Goal: Task Accomplishment & Management: Complete application form

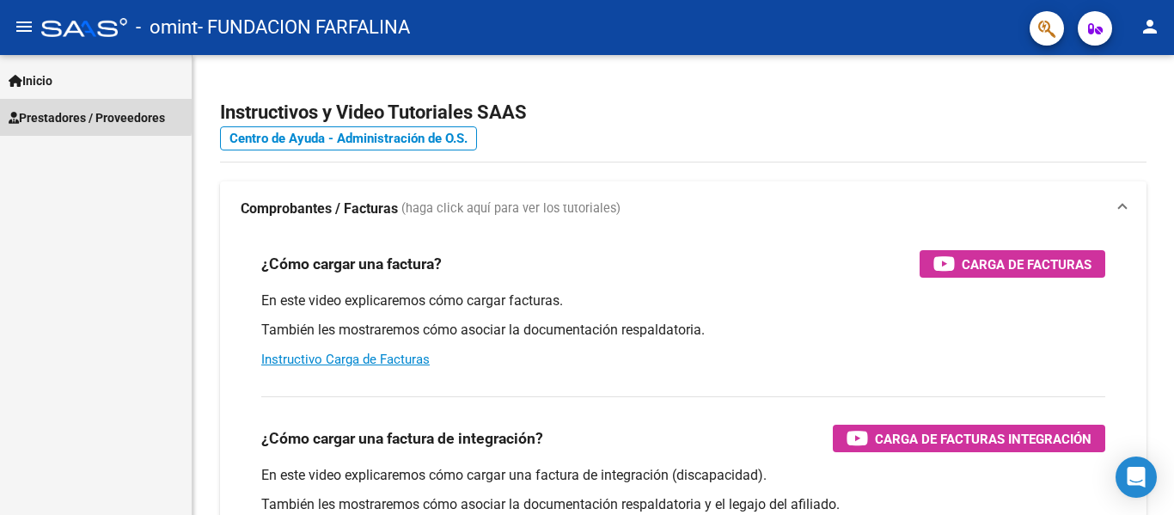
click at [73, 113] on span "Prestadores / Proveedores" at bounding box center [87, 117] width 156 height 19
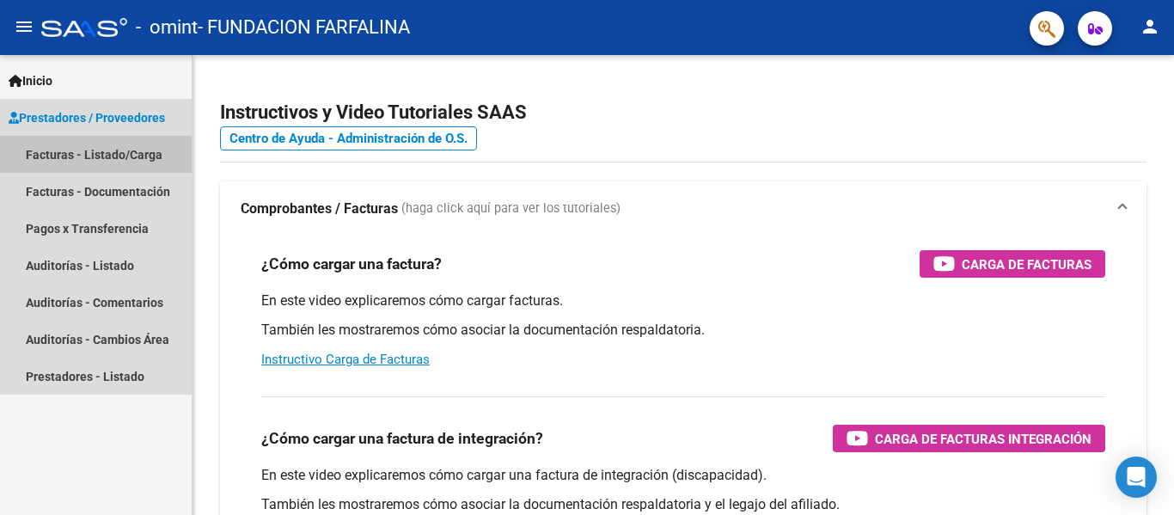
click at [60, 154] on link "Facturas - Listado/Carga" at bounding box center [96, 154] width 192 height 37
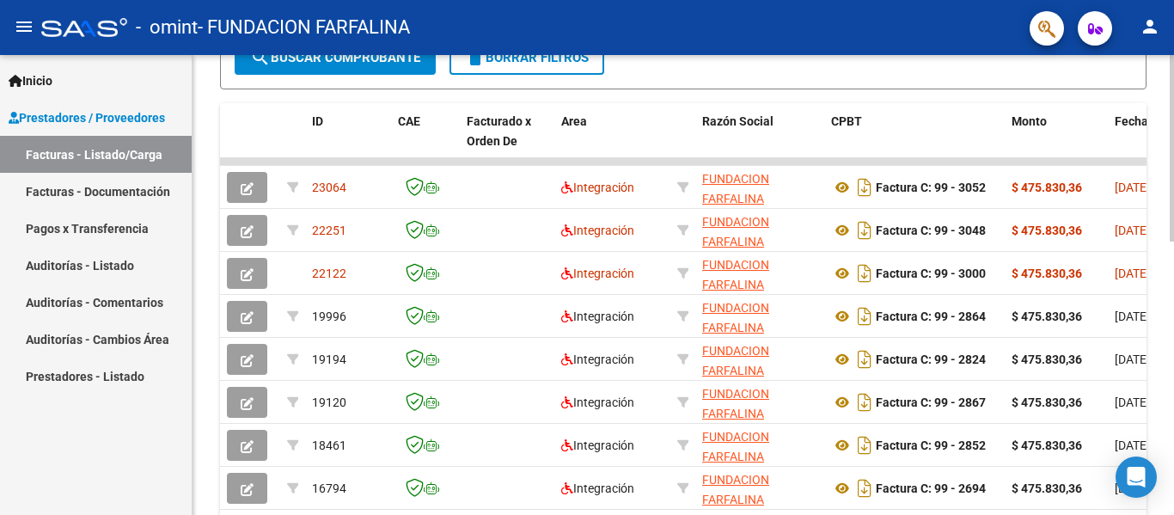
scroll to position [516, 0]
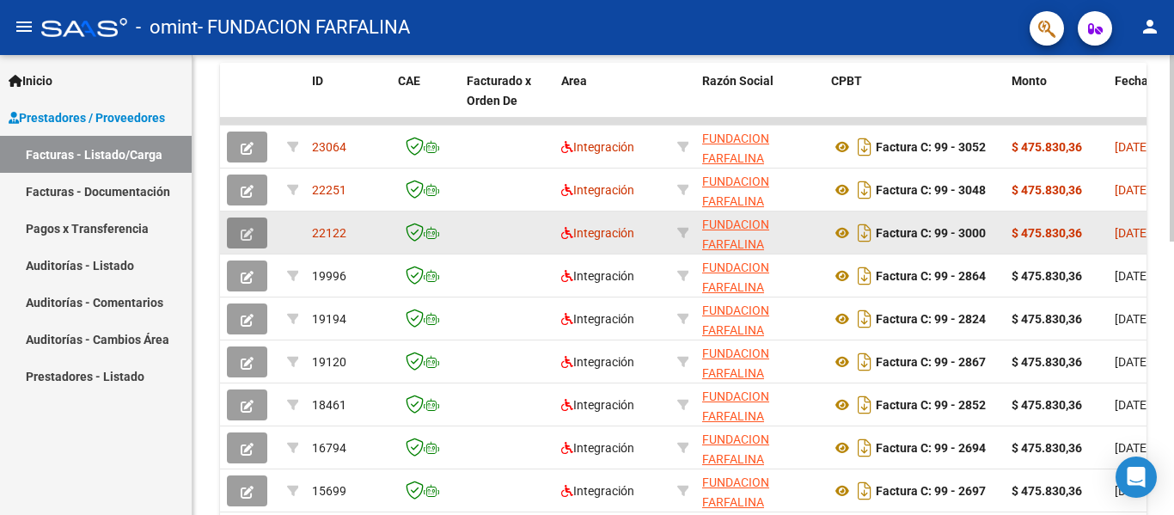
click at [252, 234] on icon "button" at bounding box center [247, 234] width 13 height 13
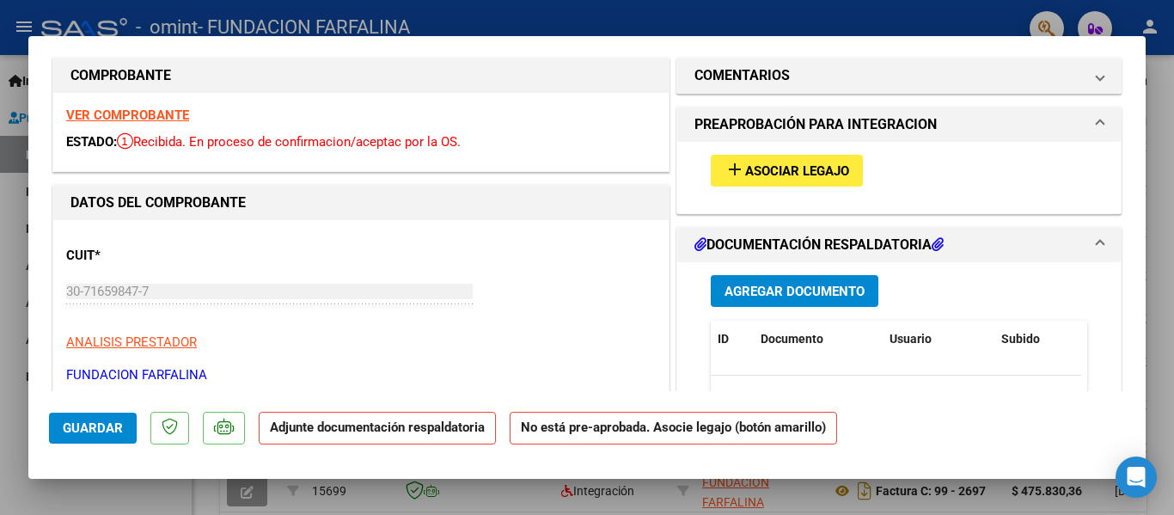
scroll to position [0, 0]
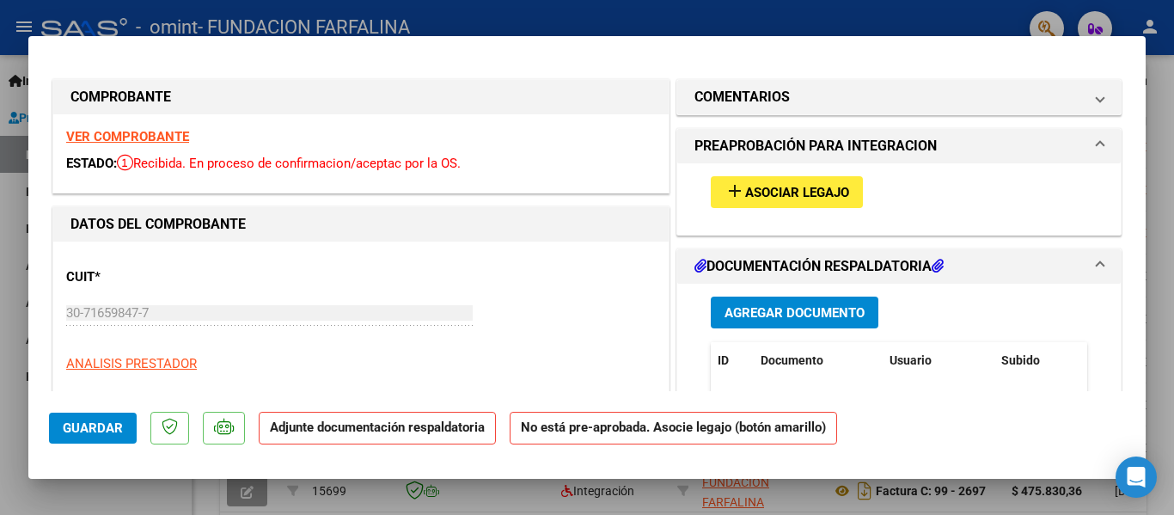
click at [811, 196] on span "Asociar Legajo" at bounding box center [797, 192] width 104 height 15
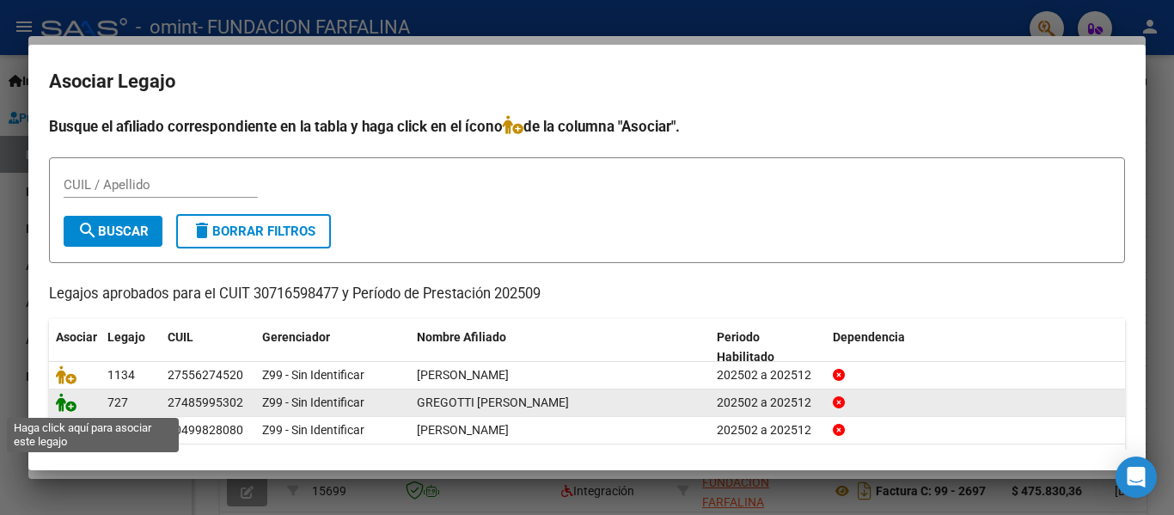
click at [68, 402] on icon at bounding box center [66, 402] width 21 height 19
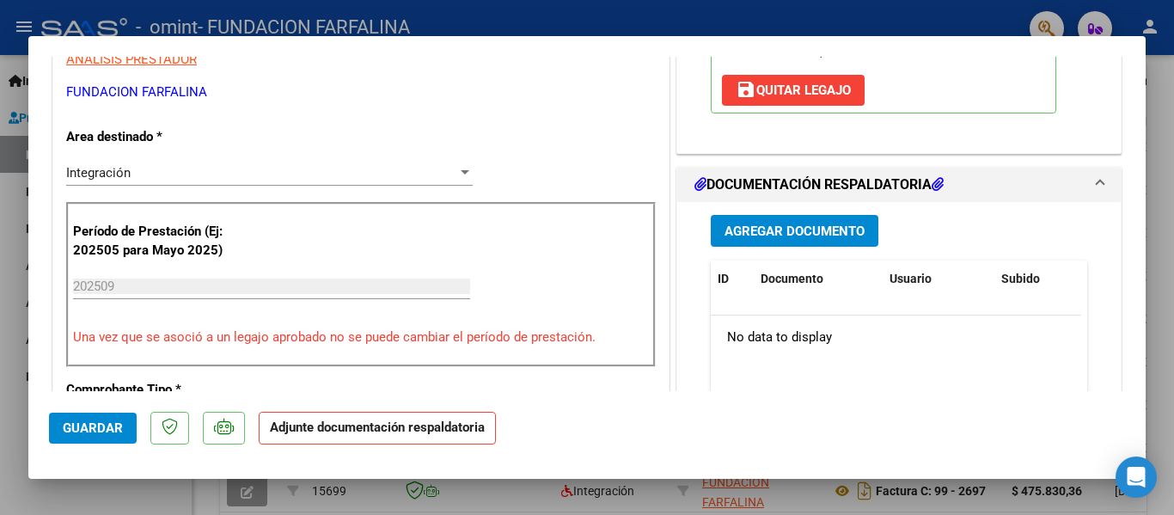
scroll to position [344, 0]
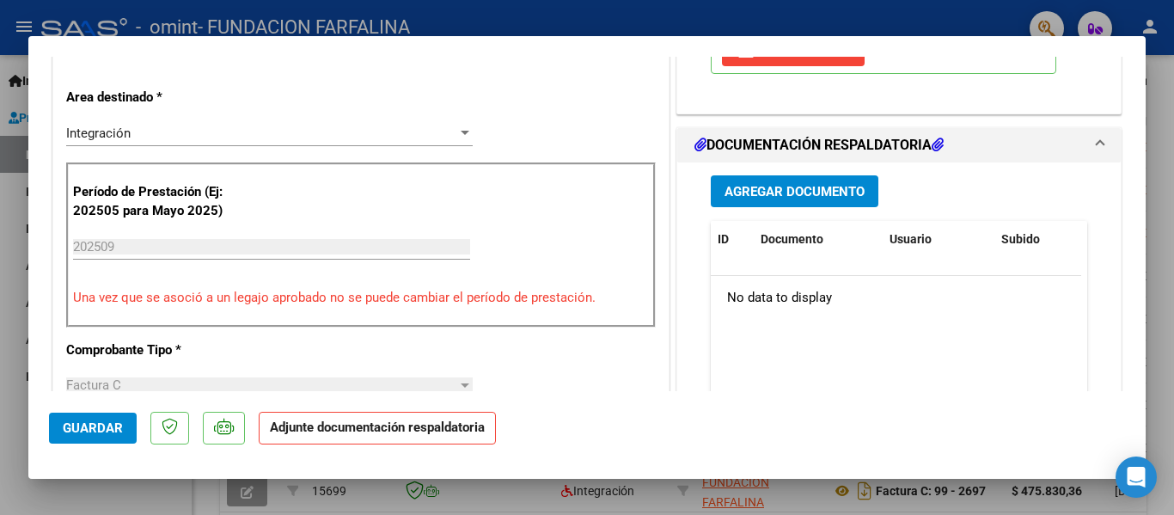
click at [795, 192] on span "Agregar Documento" at bounding box center [795, 191] width 140 height 15
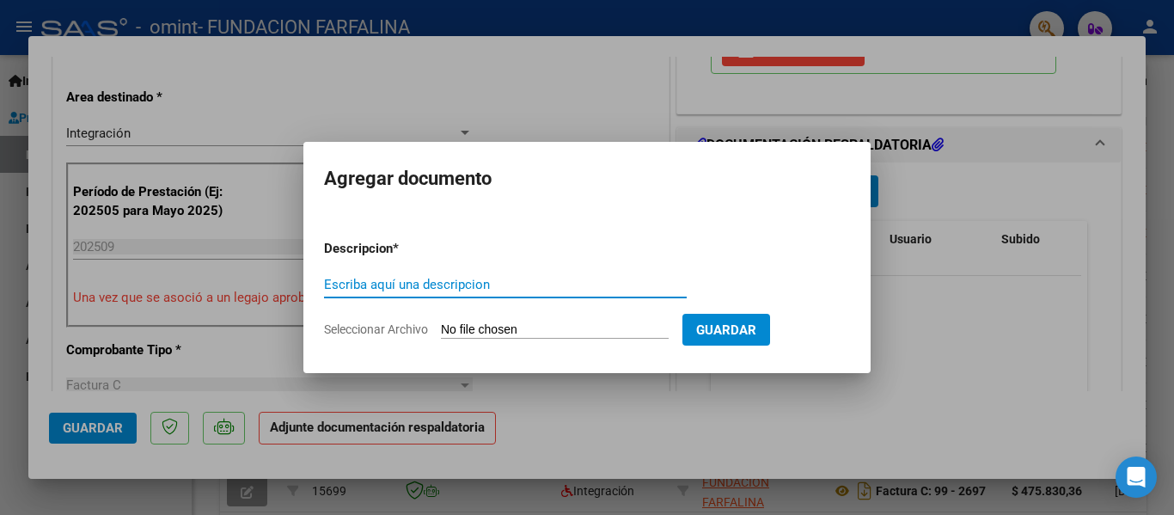
click at [446, 284] on input "Escriba aquí una descripcion" at bounding box center [505, 284] width 363 height 15
type input "planilla de asistencias"
click at [482, 328] on input "Seleccionar Archivo" at bounding box center [555, 330] width 228 height 16
type input "C:\fakepath\Asistencias.pdf"
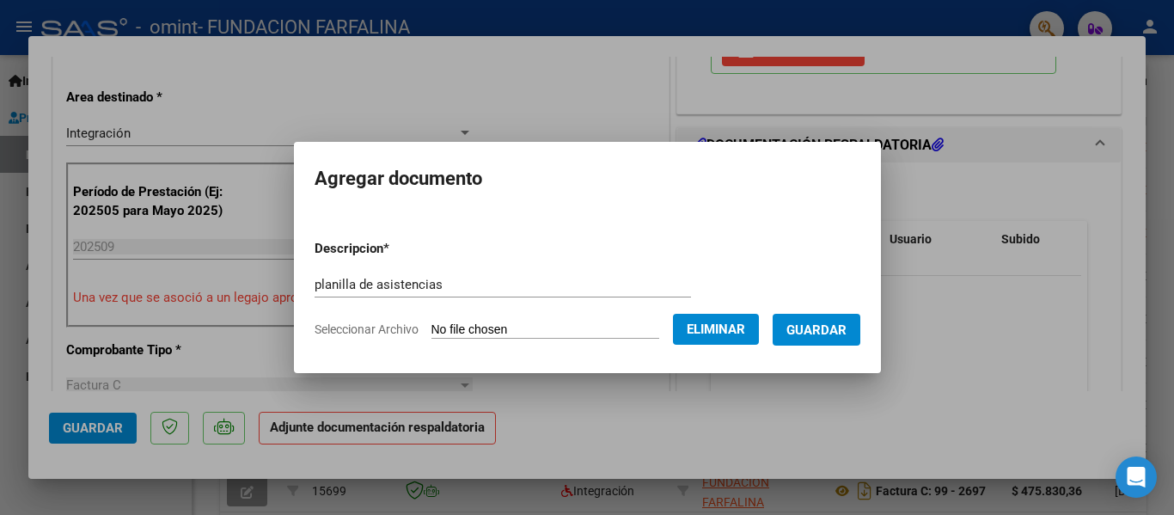
click at [816, 325] on span "Guardar" at bounding box center [817, 329] width 60 height 15
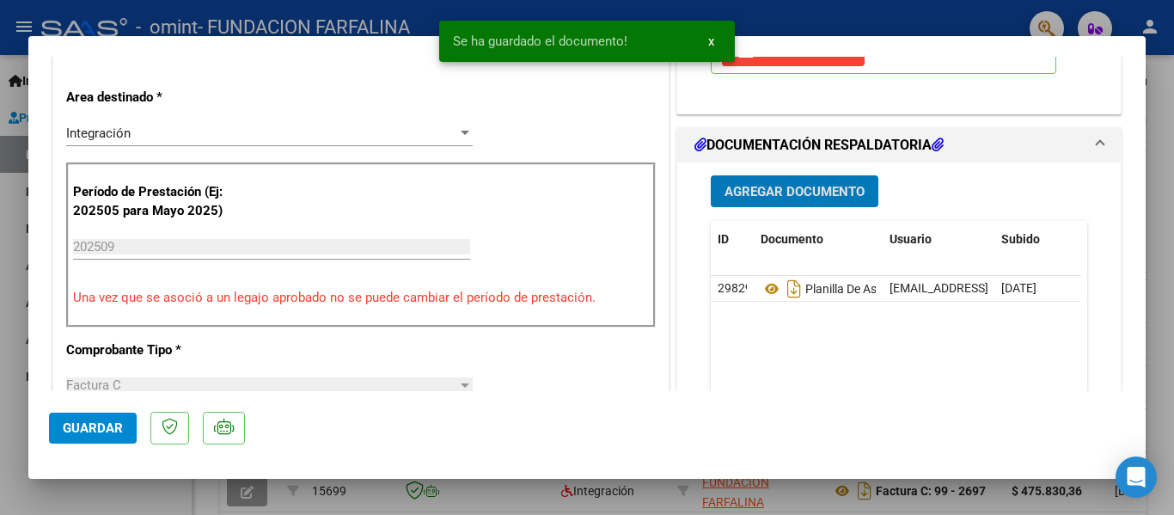
click at [918, 14] on div at bounding box center [587, 257] width 1174 height 515
type input "$ 0,00"
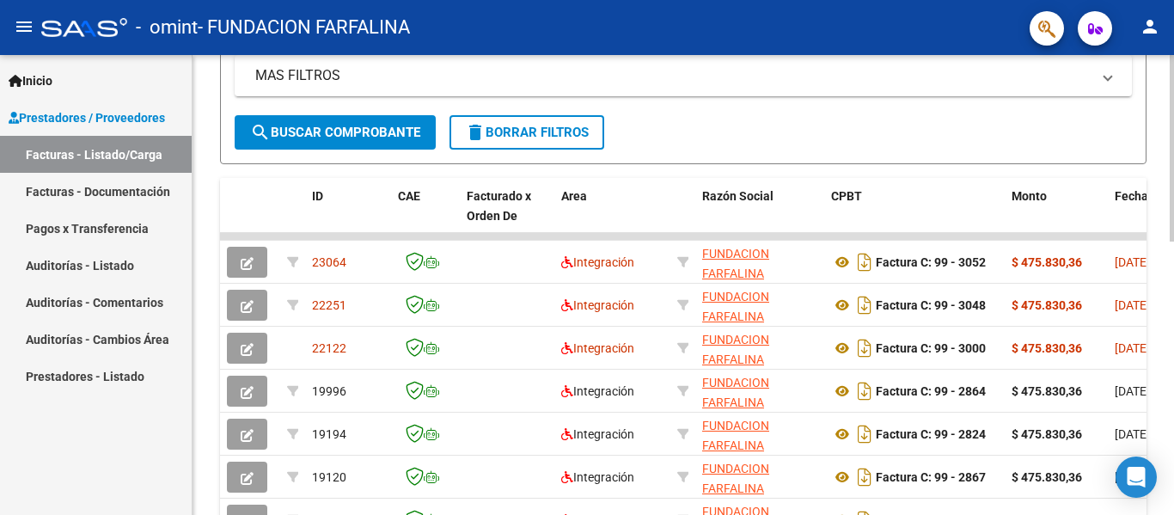
scroll to position [430, 0]
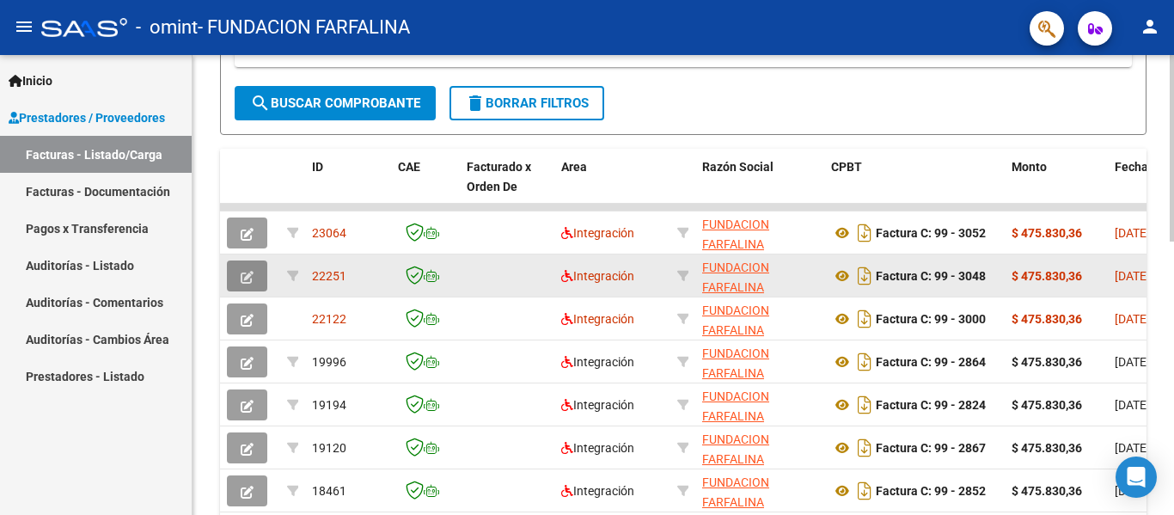
click at [243, 274] on icon "button" at bounding box center [247, 277] width 13 height 13
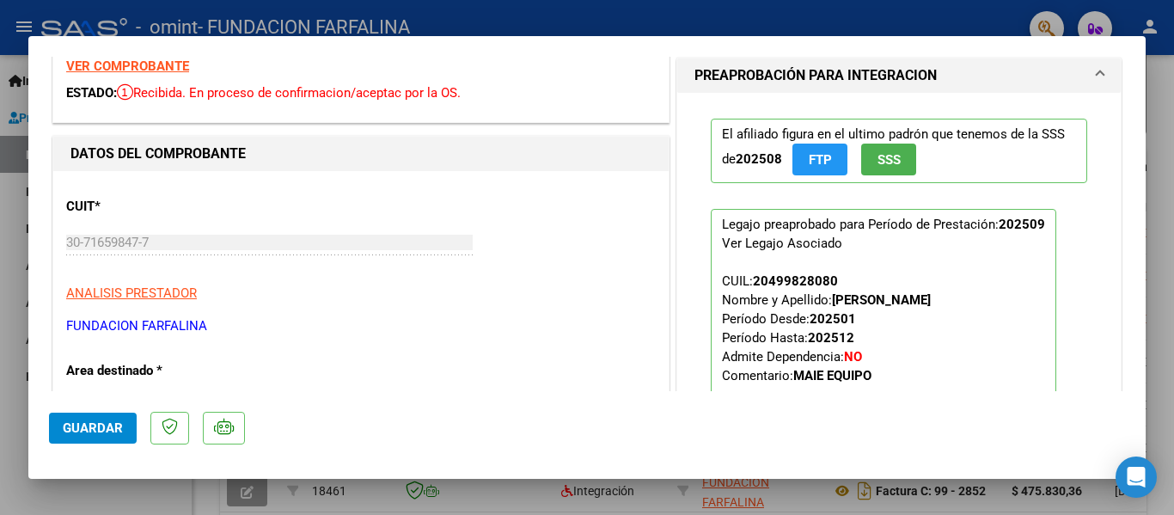
scroll to position [0, 0]
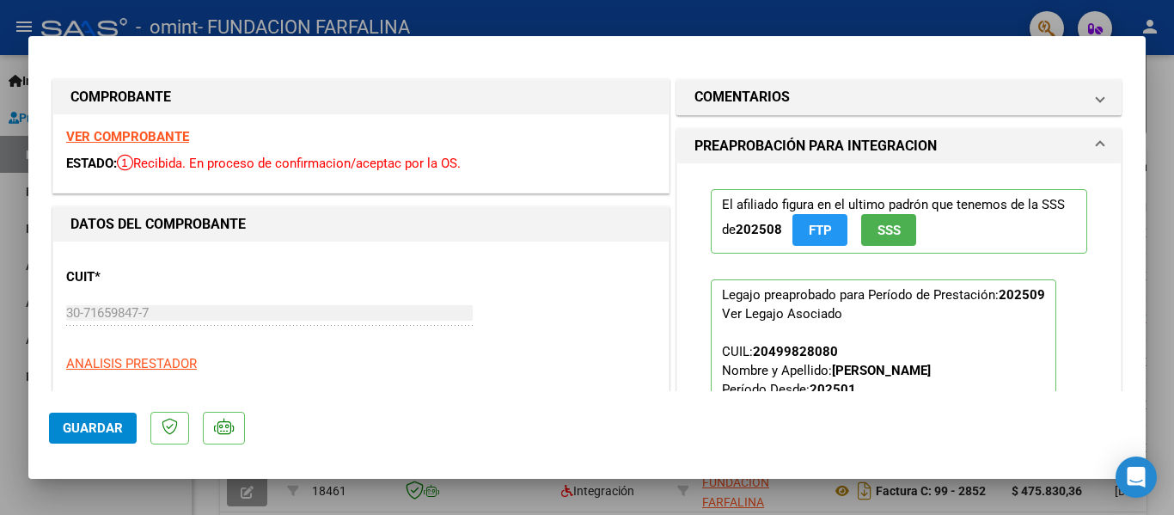
click at [524, 19] on div at bounding box center [587, 257] width 1174 height 515
type input "$ 0,00"
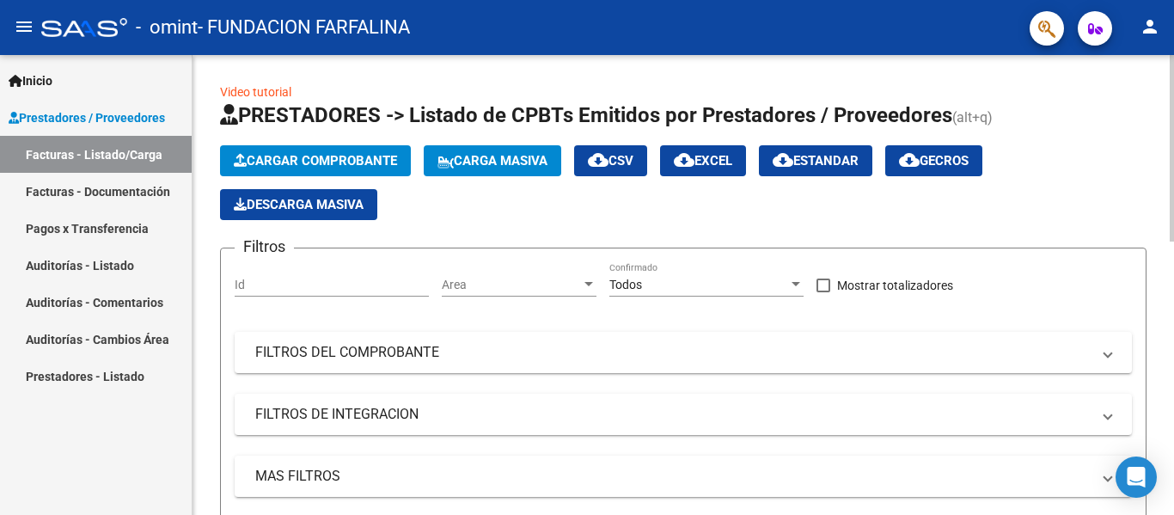
click at [318, 169] on button "Cargar Comprobante" at bounding box center [315, 160] width 191 height 31
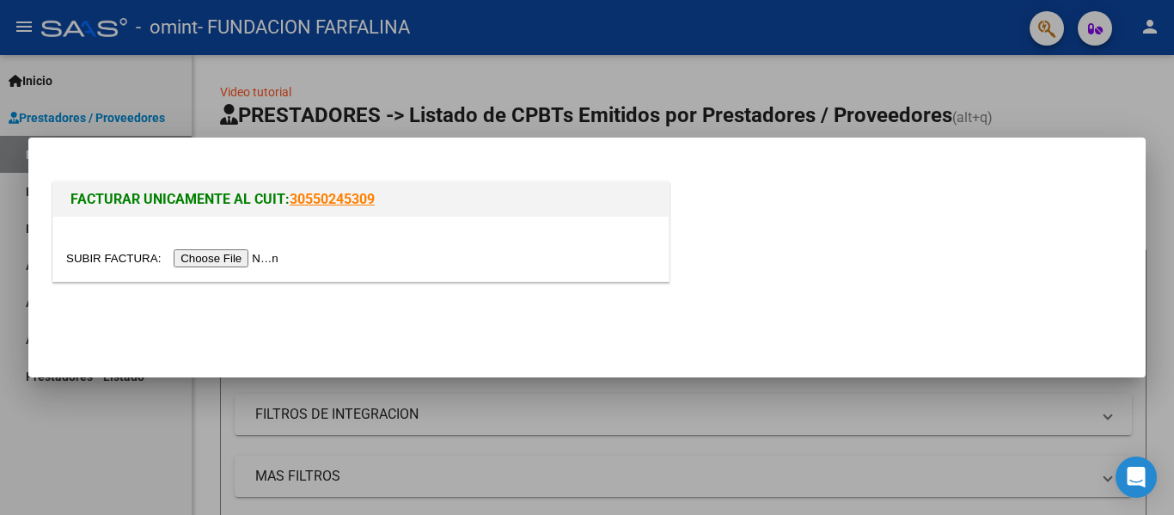
click at [225, 261] on input "file" at bounding box center [175, 258] width 218 height 18
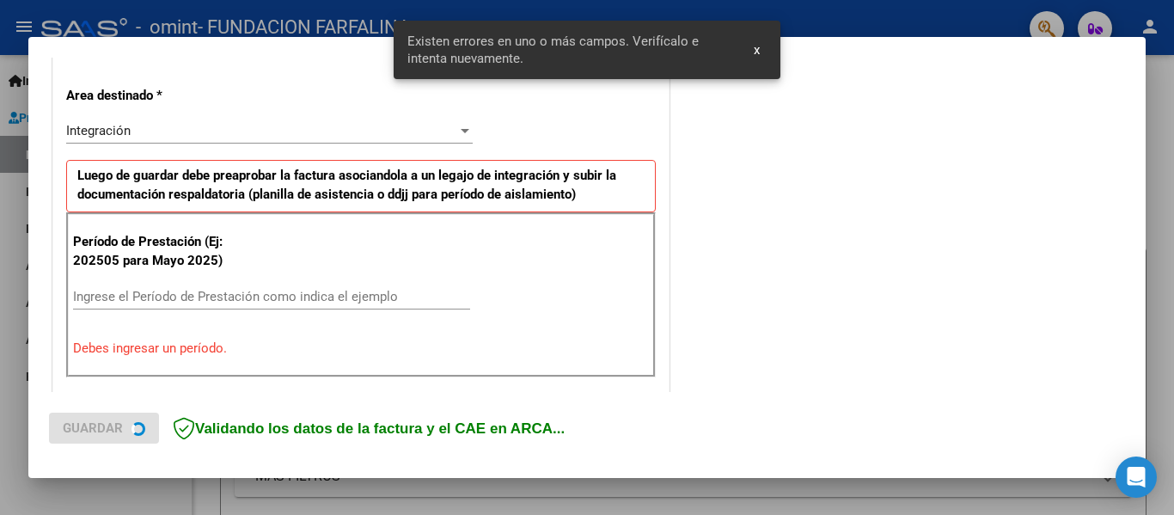
scroll to position [399, 0]
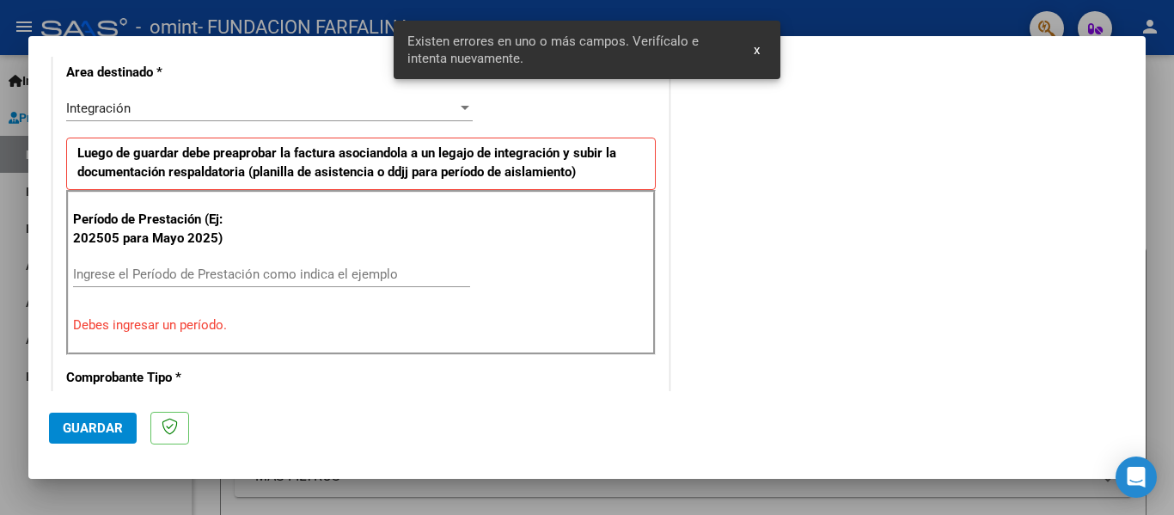
click at [126, 280] on input "Ingrese el Período de Prestación como indica el ejemplo" at bounding box center [271, 274] width 397 height 15
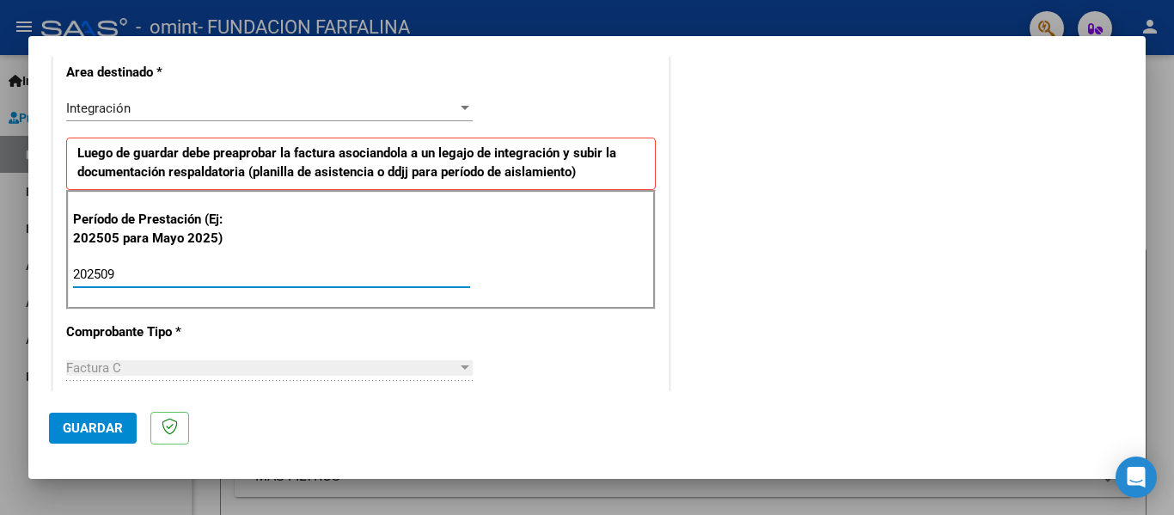
type input "202509"
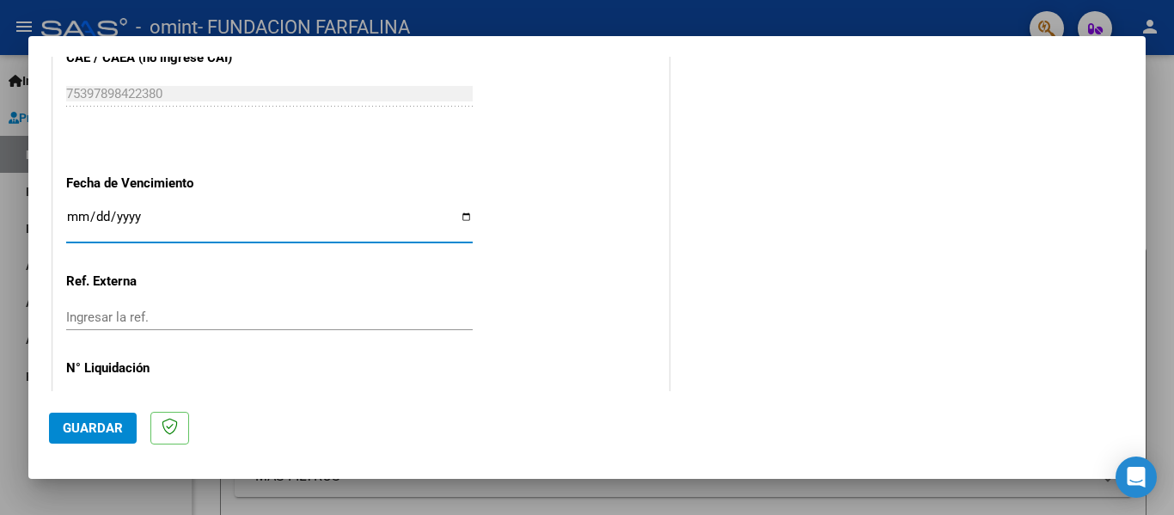
click at [463, 215] on input "Ingresar la fecha" at bounding box center [269, 224] width 407 height 28
type input "[DATE]"
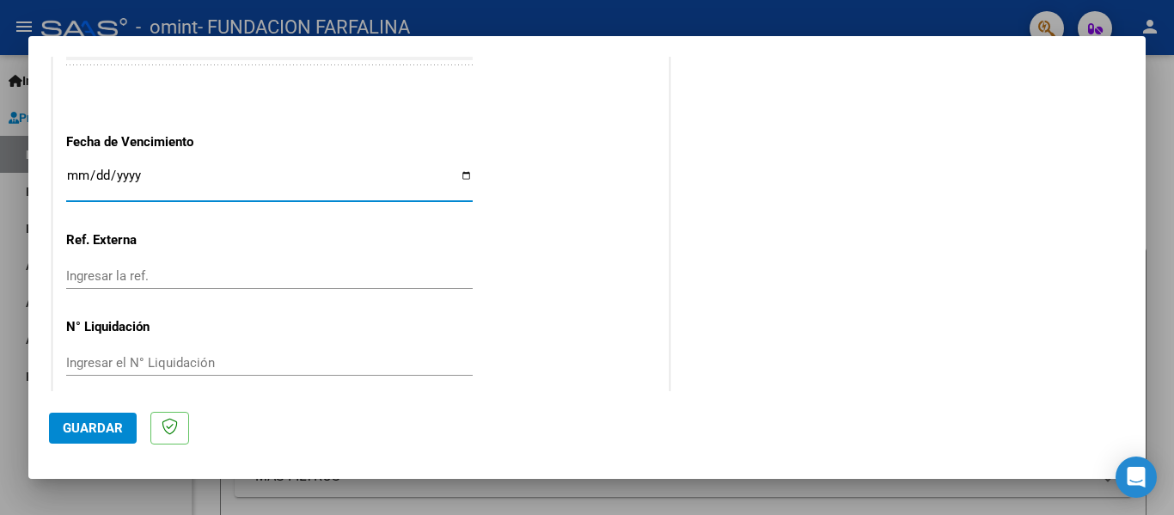
scroll to position [1179, 0]
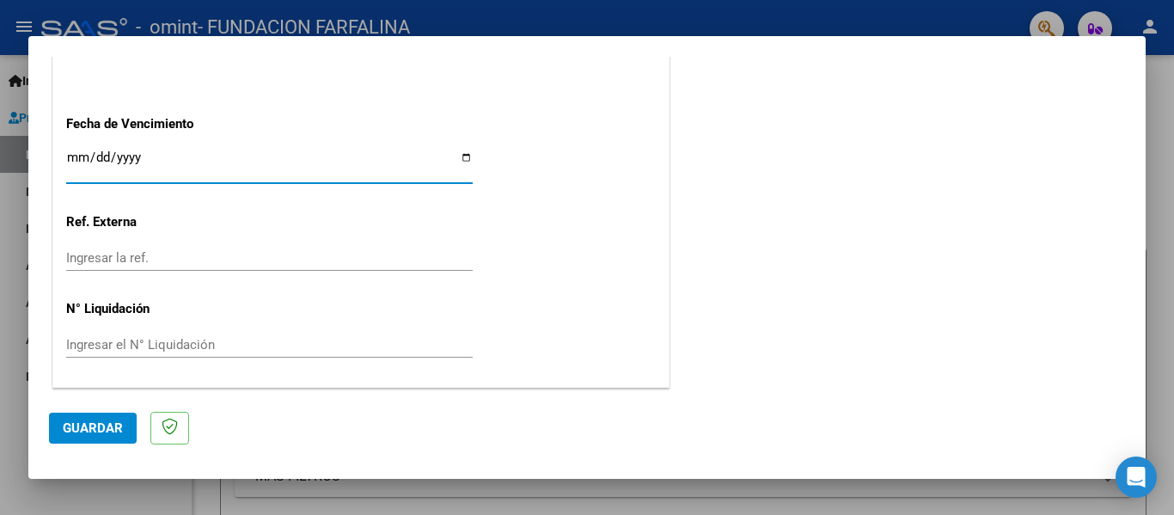
click at [104, 435] on span "Guardar" at bounding box center [93, 427] width 60 height 15
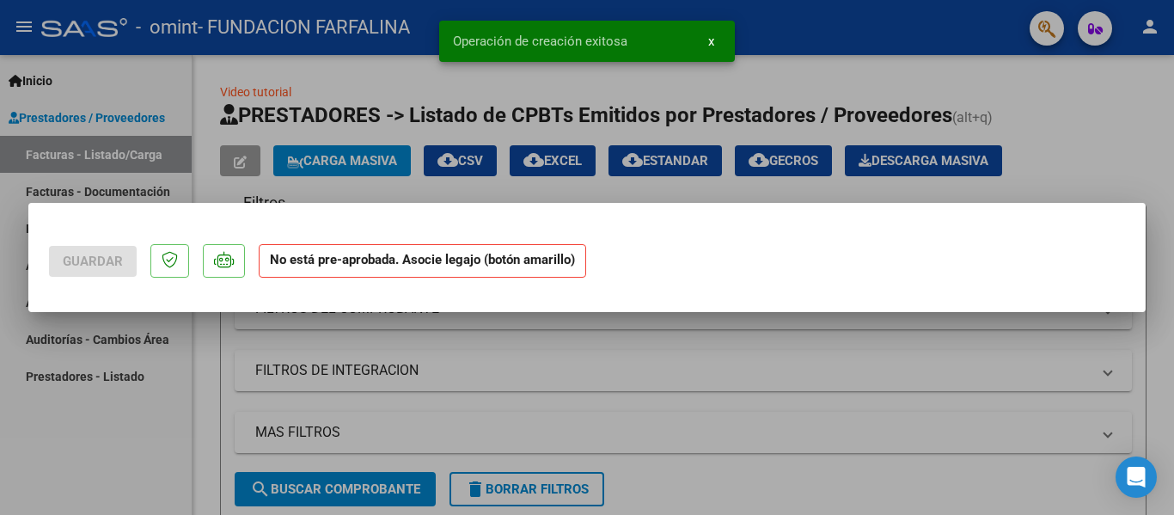
scroll to position [0, 0]
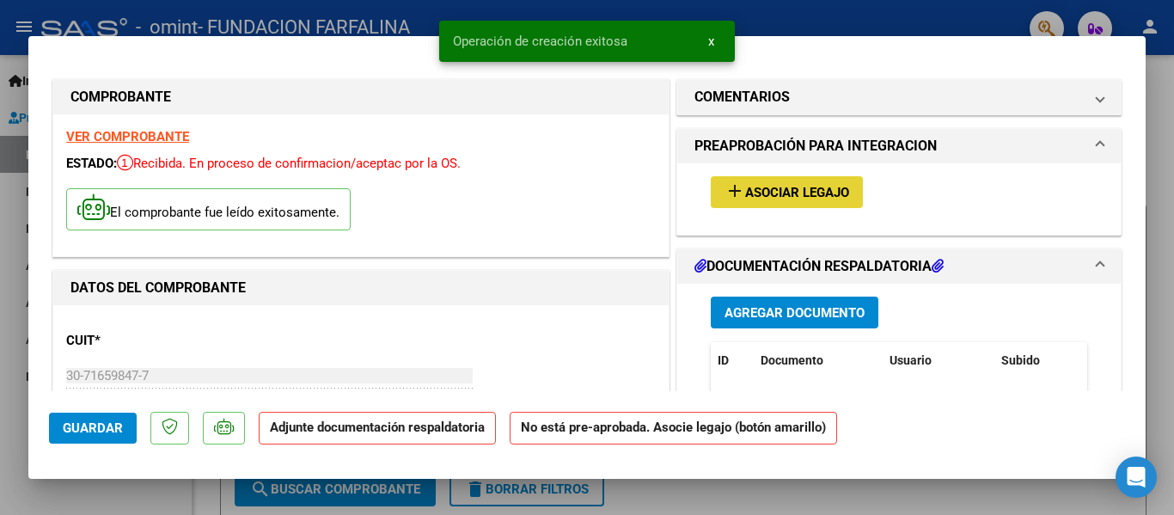
click at [800, 182] on button "add Asociar Legajo" at bounding box center [787, 192] width 152 height 32
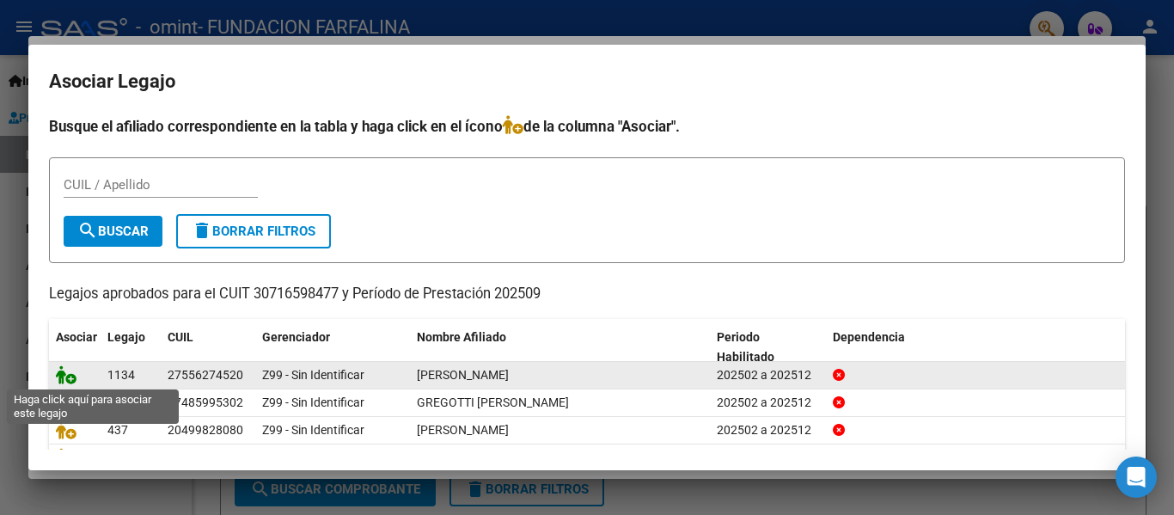
click at [66, 377] on icon at bounding box center [66, 374] width 21 height 19
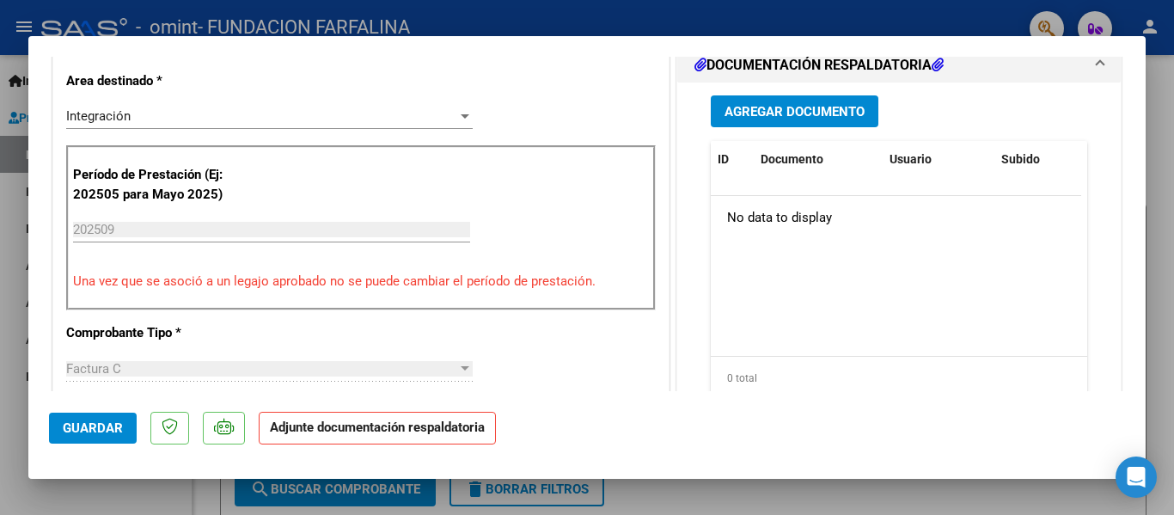
scroll to position [430, 0]
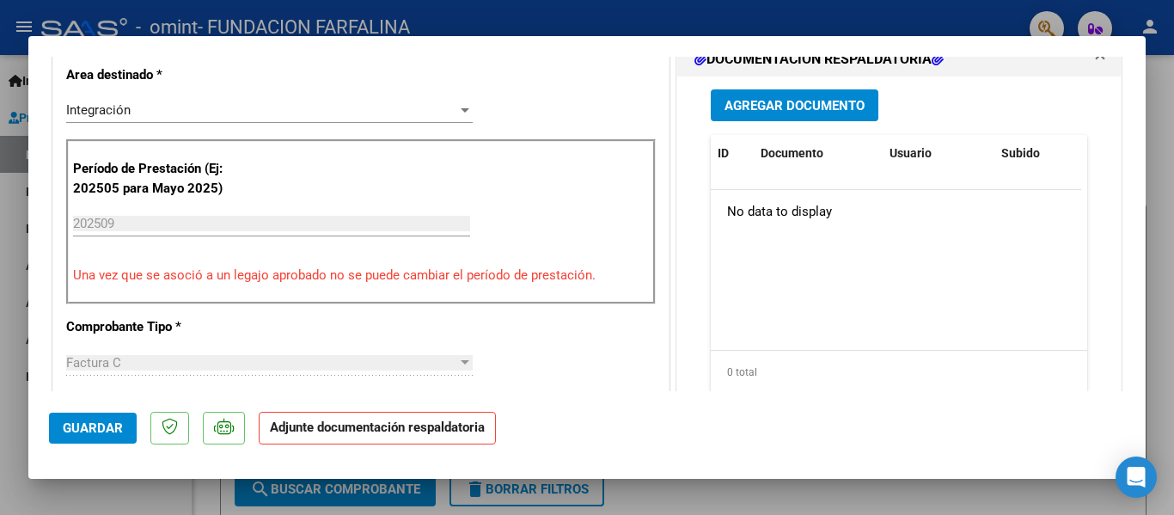
click at [788, 106] on span "Agregar Documento" at bounding box center [795, 105] width 140 height 15
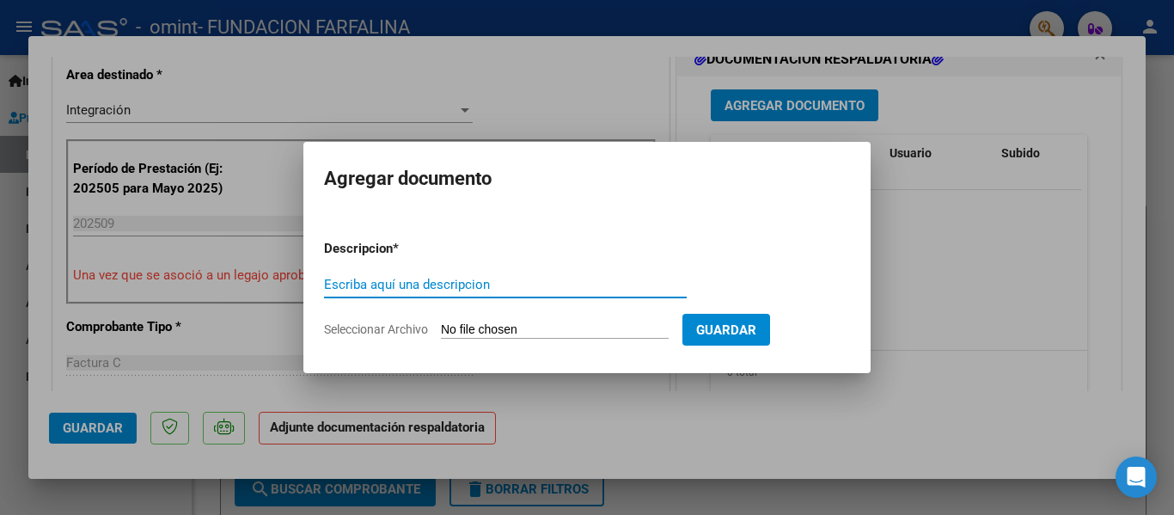
click at [413, 284] on input "Escriba aquí una descripcion" at bounding box center [505, 284] width 363 height 15
type input "planillas de asistencias"
click at [483, 324] on input "Seleccionar Archivo" at bounding box center [555, 330] width 228 height 16
type input "C:\fakepath\Asistencias.pdf"
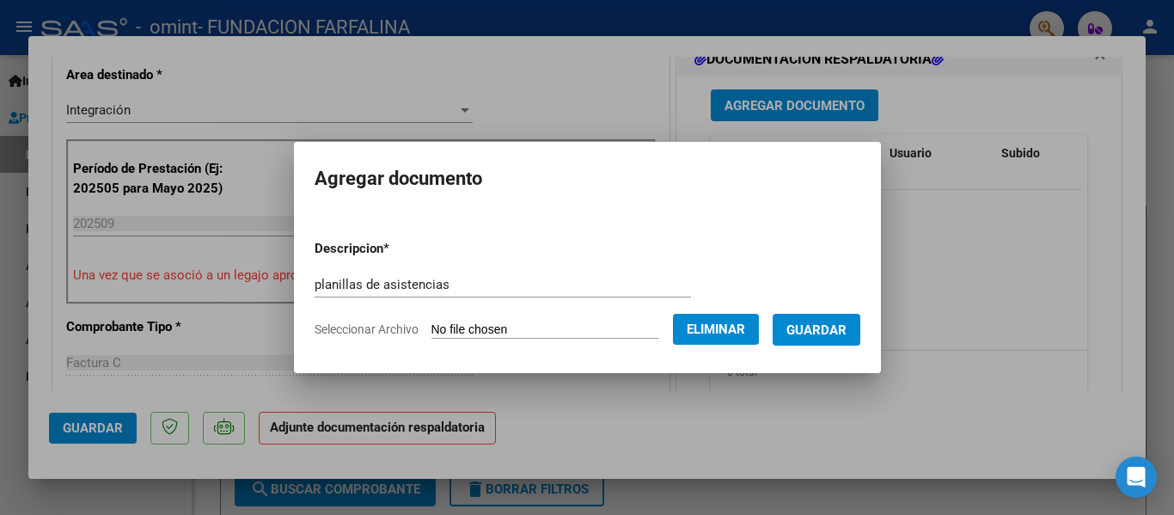
click at [842, 332] on span "Guardar" at bounding box center [817, 329] width 60 height 15
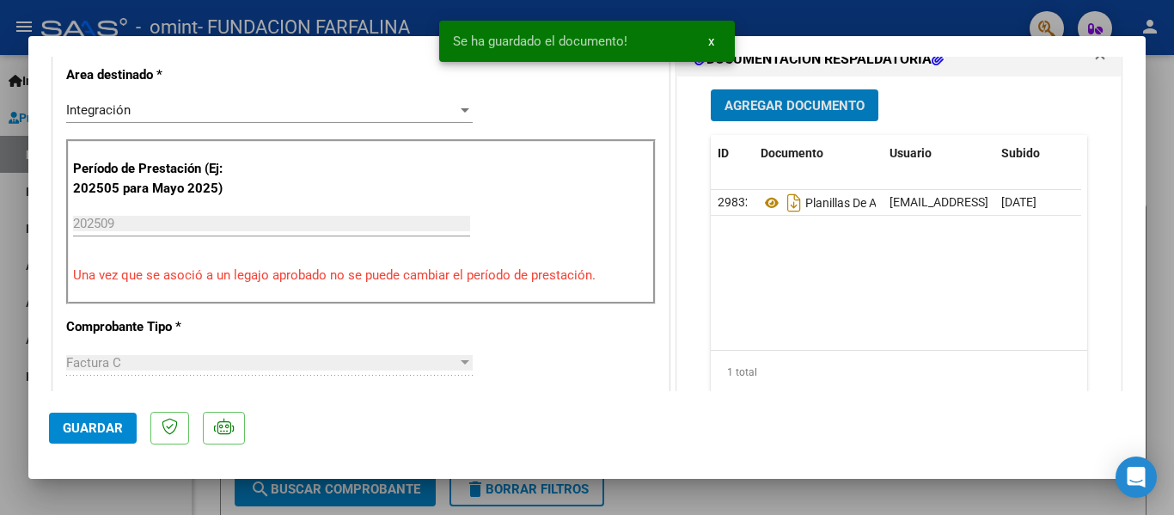
click at [878, 17] on div at bounding box center [587, 257] width 1174 height 515
type input "$ 0,00"
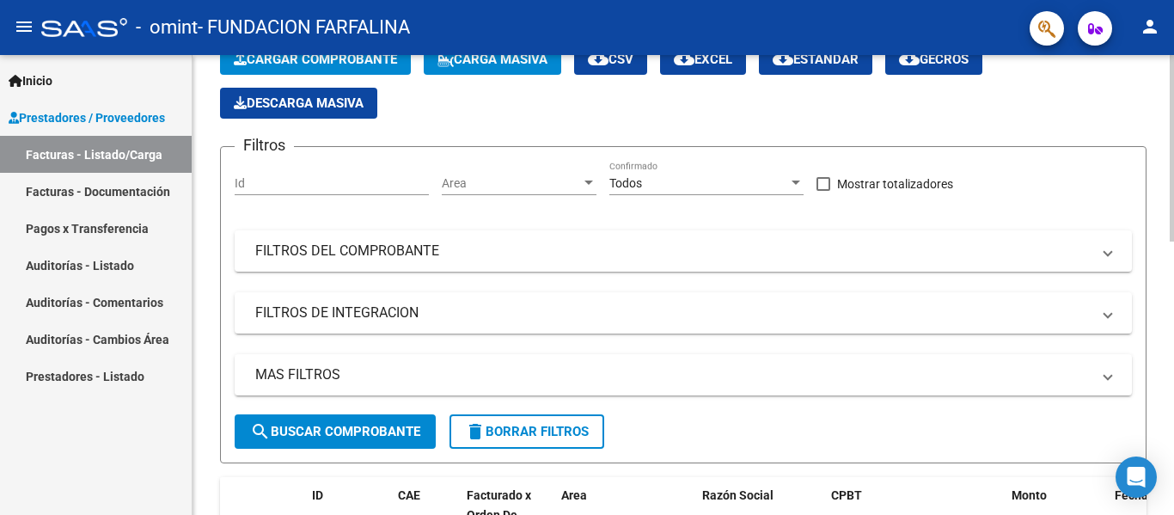
scroll to position [0, 0]
